Goal: Information Seeking & Learning: Find specific fact

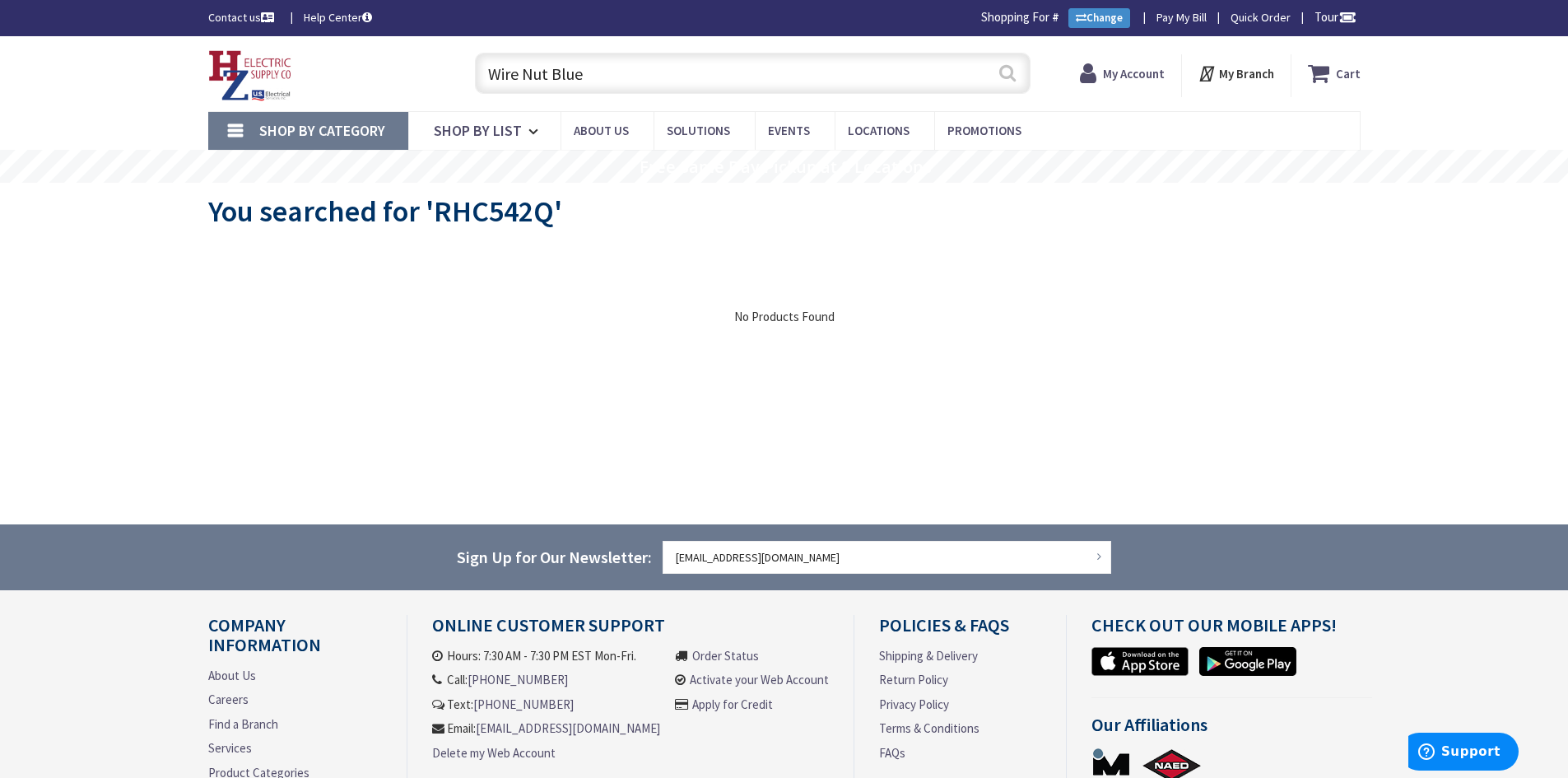
type input "Wire Nut Blue"
click at [1008, 68] on button "Search" at bounding box center [1008, 72] width 22 height 37
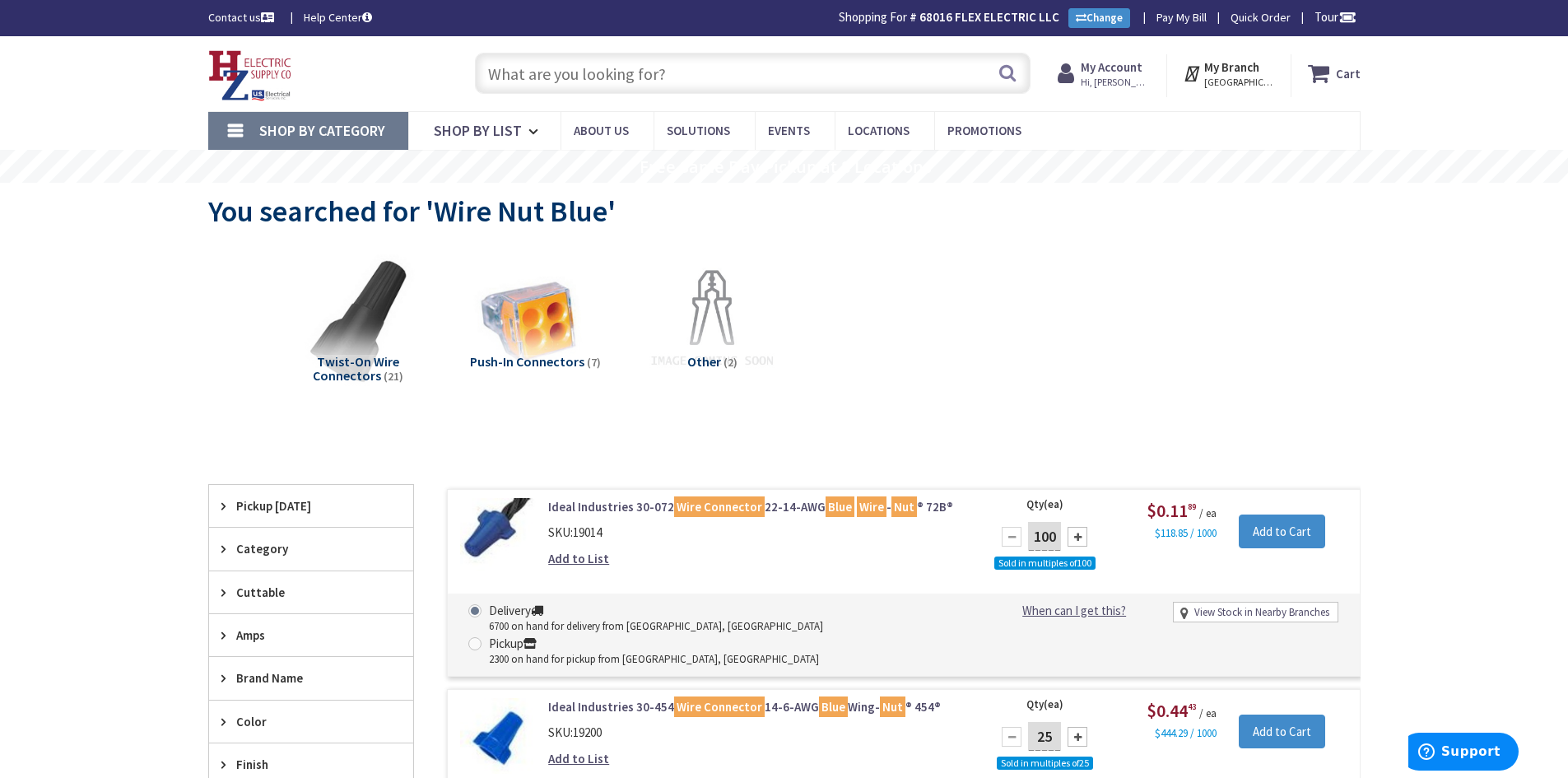
click at [648, 78] on input "text" at bounding box center [753, 72] width 556 height 41
paste input "3/4" 90° Pulling Elbow"
type input "3/4" 90° Pulling Elbow"
click at [1010, 69] on button "Search" at bounding box center [1008, 72] width 22 height 37
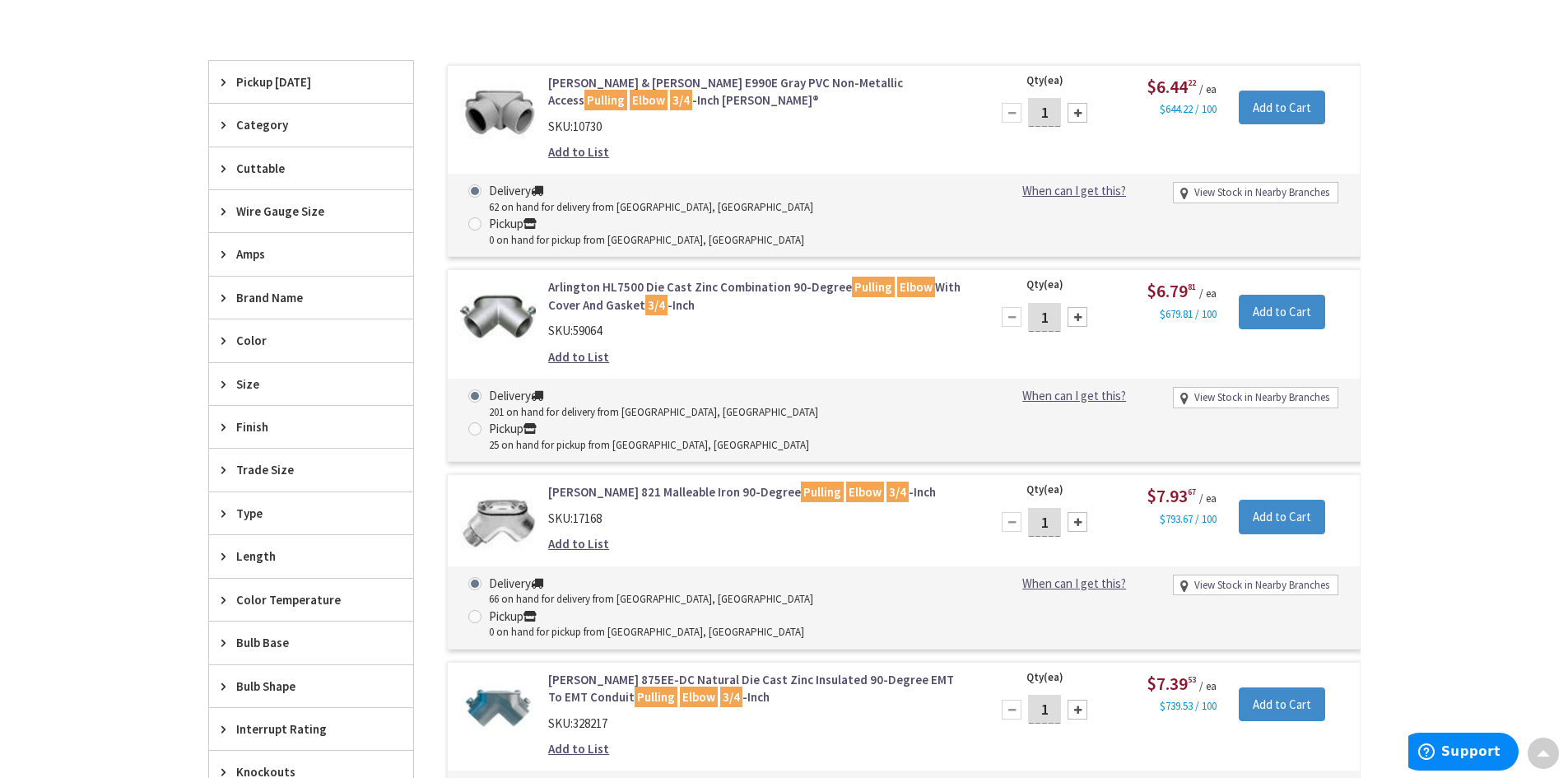
scroll to position [496, 0]
